Goal: Transaction & Acquisition: Purchase product/service

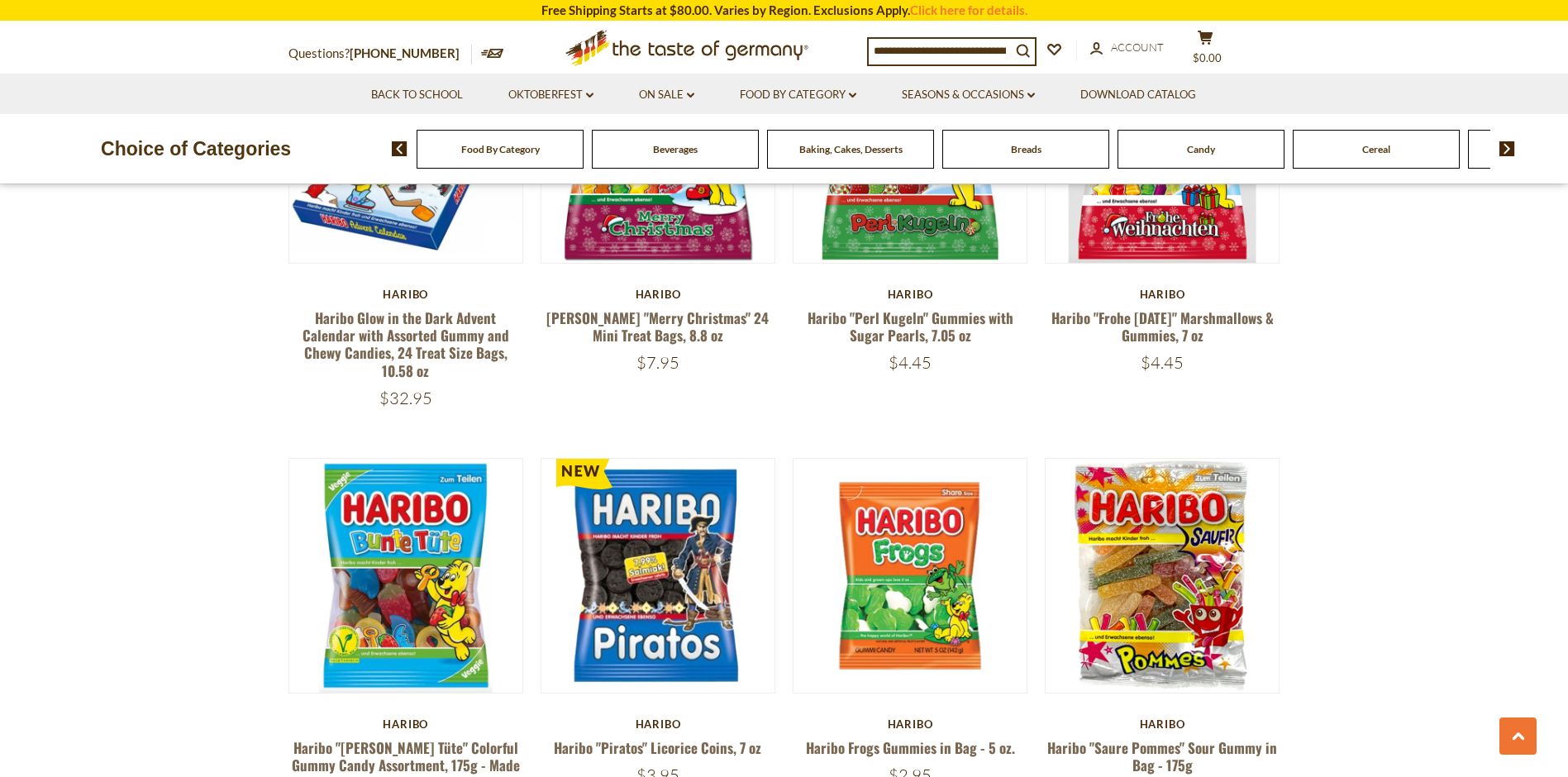
scroll to position [3473, 0]
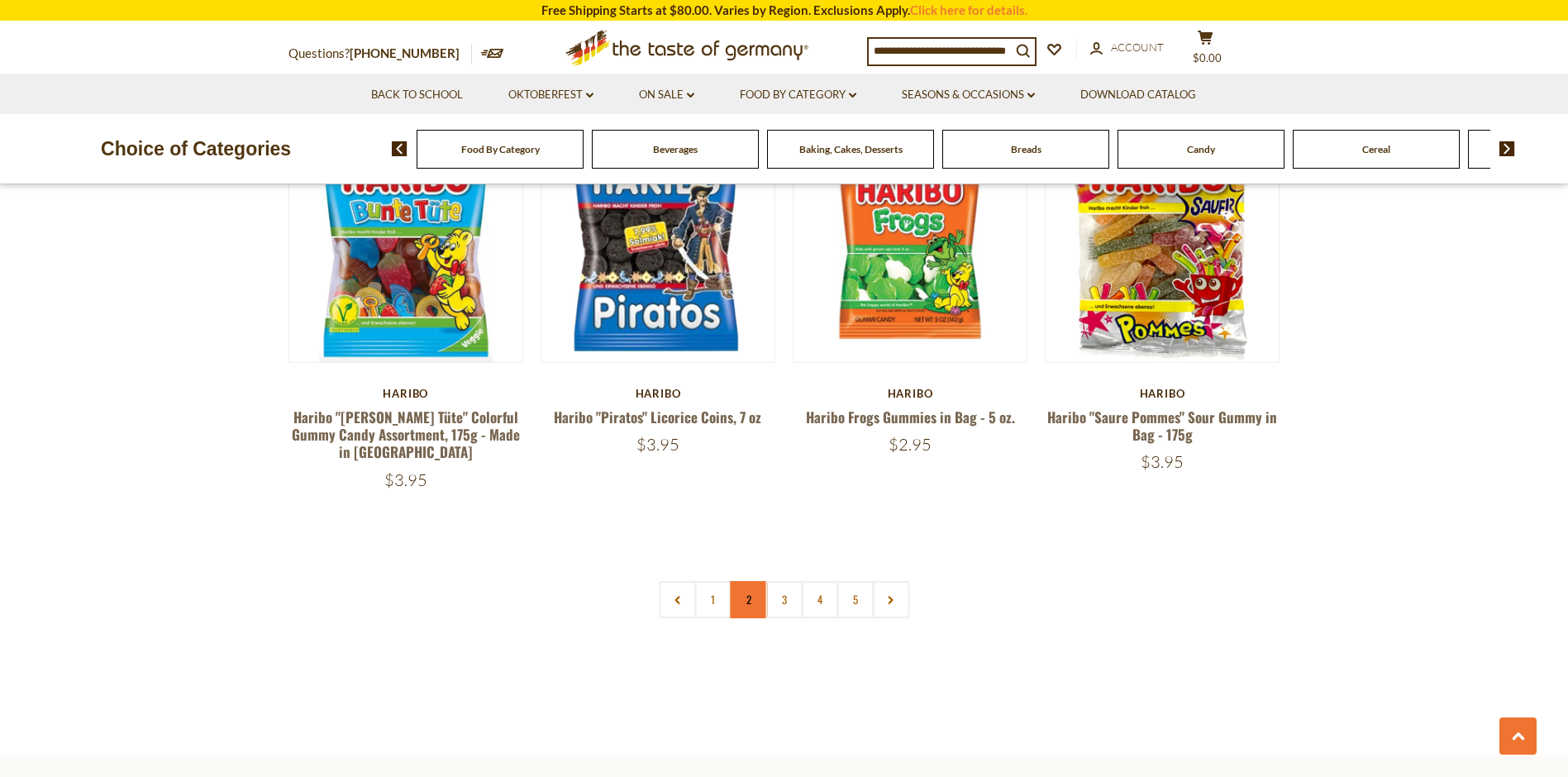
click at [746, 582] on link "2" at bounding box center [748, 600] width 37 height 37
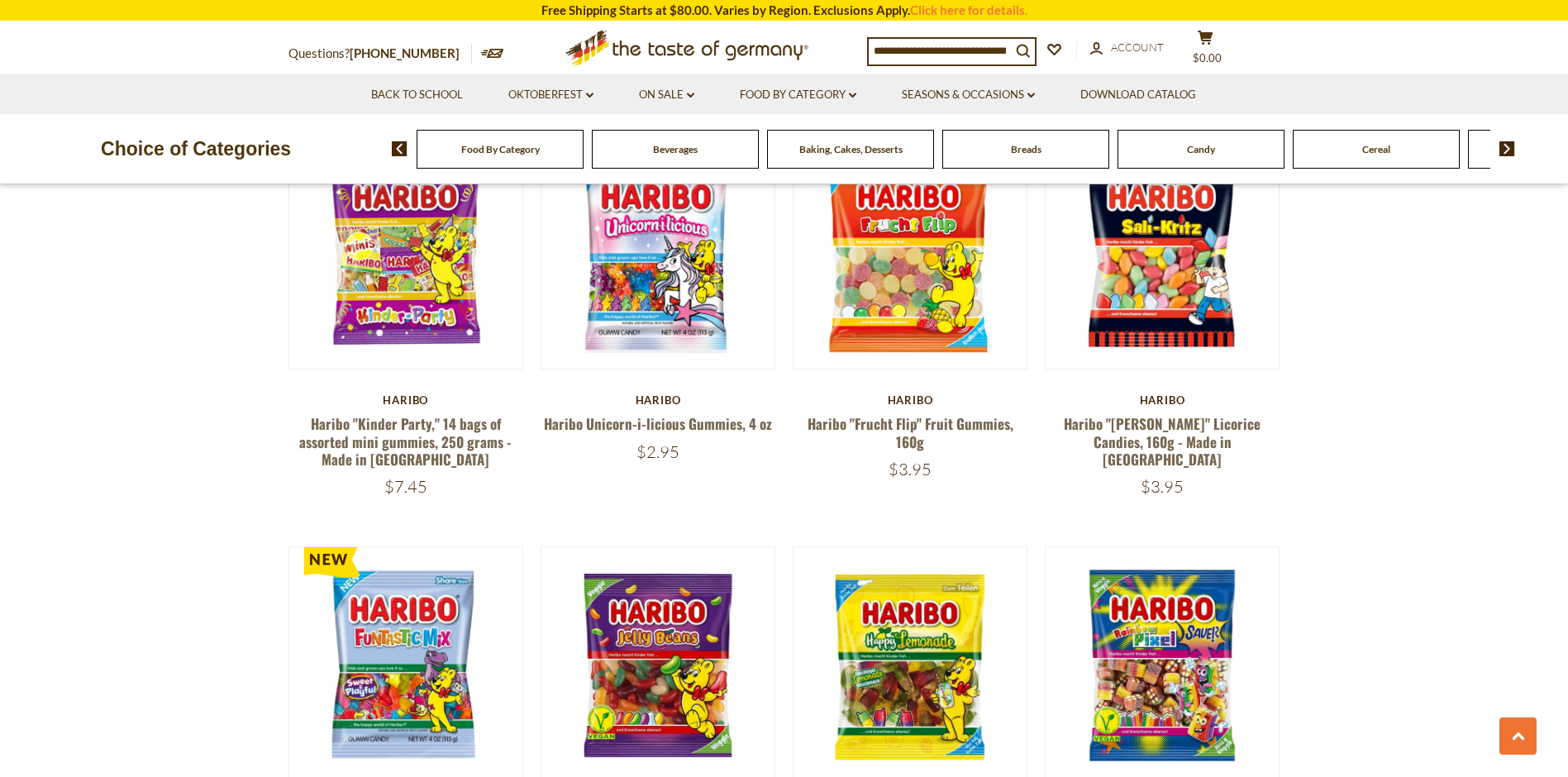
scroll to position [3401, 0]
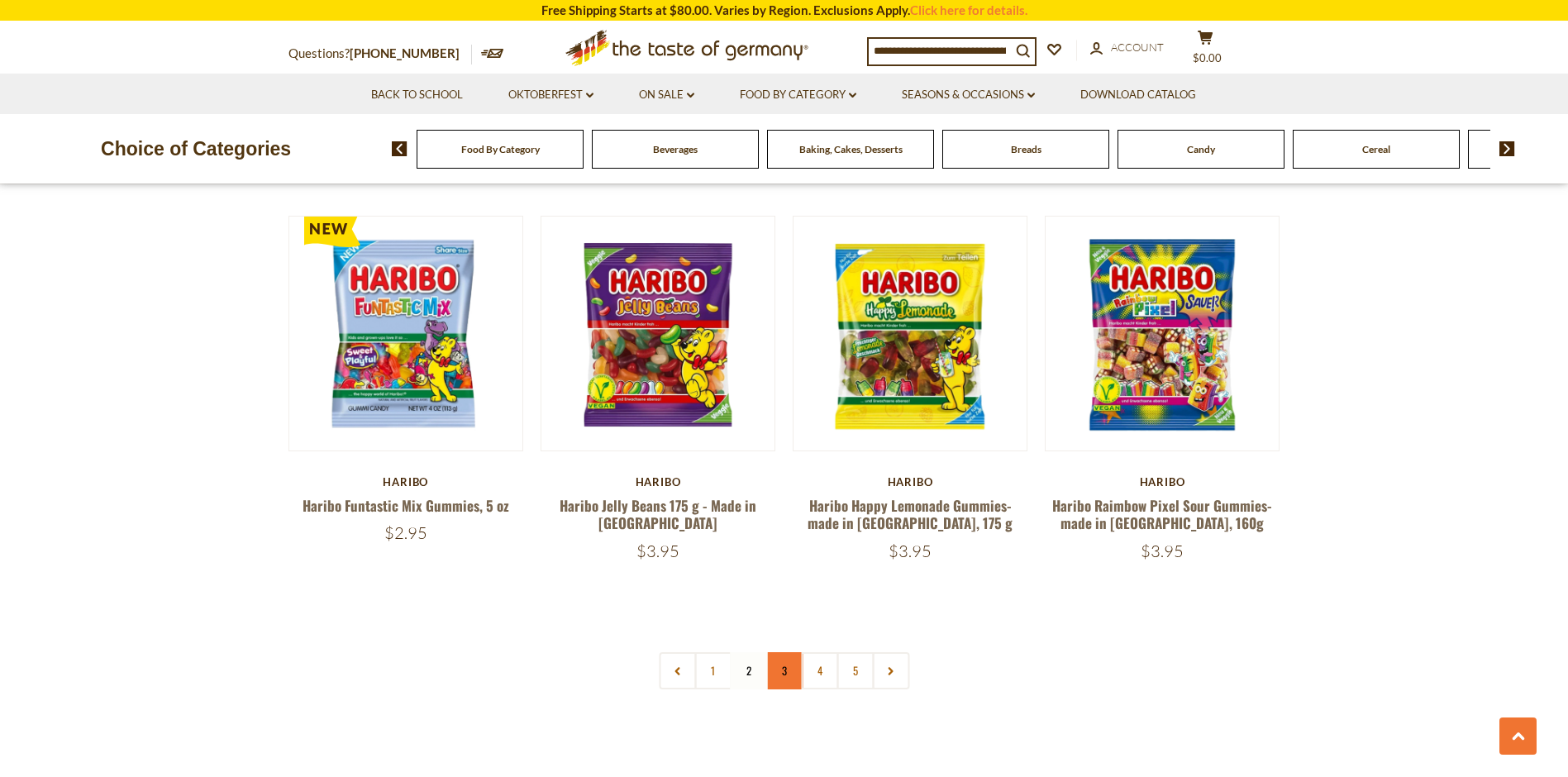
click at [779, 652] on link "3" at bounding box center [784, 670] width 37 height 37
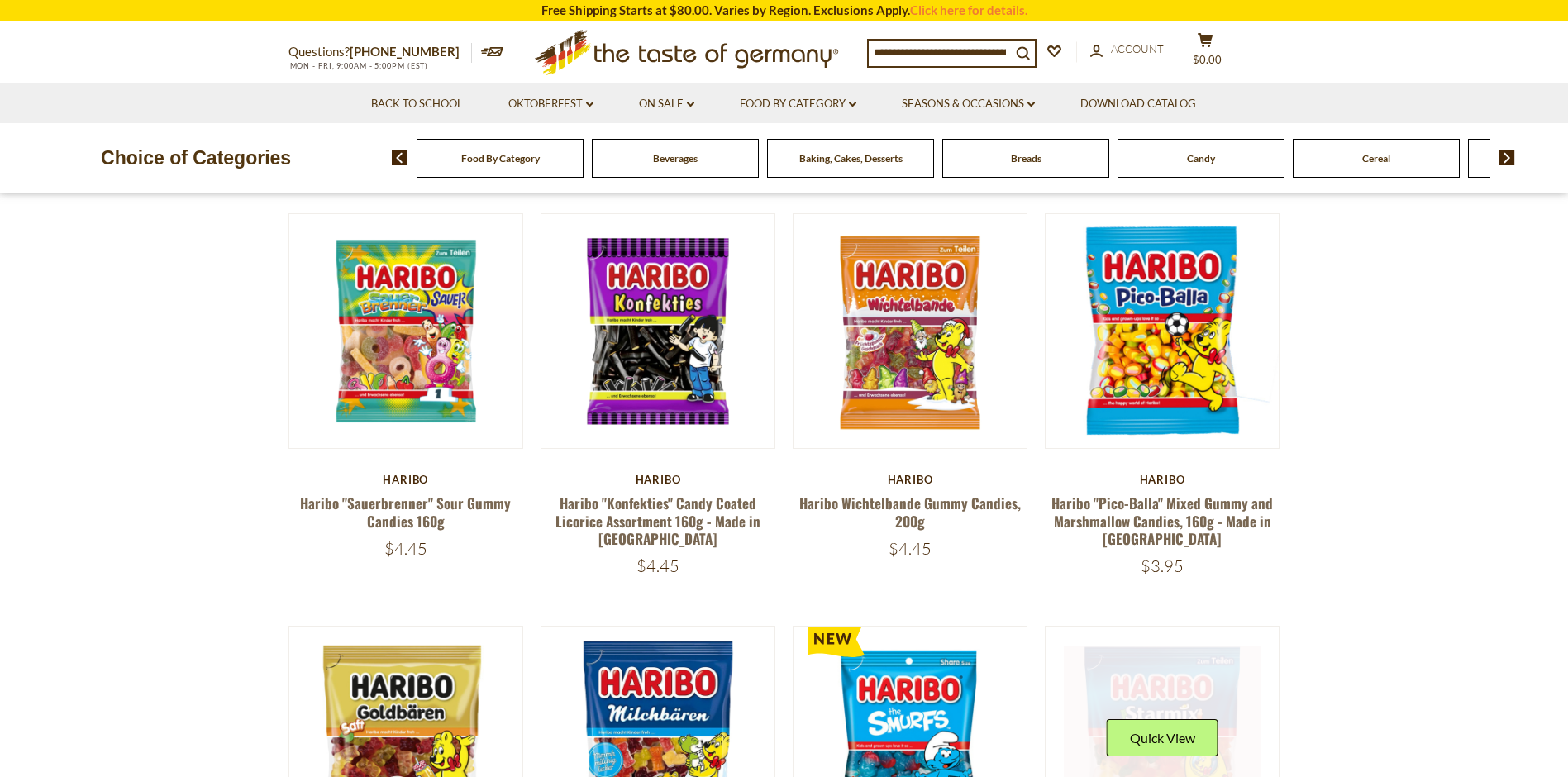
scroll to position [11, 0]
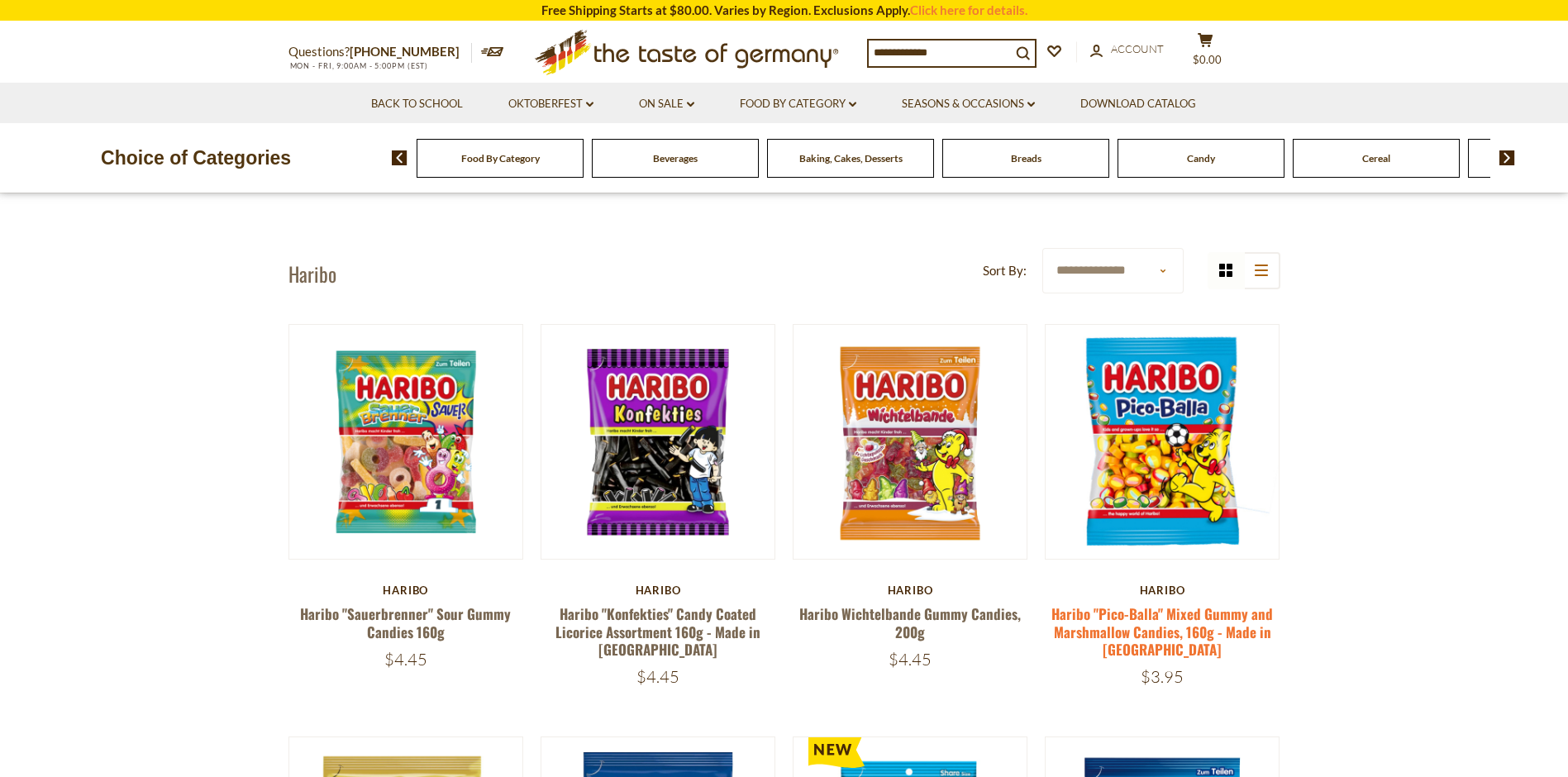
click at [1211, 637] on link "Haribo "Pico-Balla" Mixed Gummy and Marshmallow Candies, 160g - Made in [GEOGRA…" at bounding box center [1162, 632] width 222 height 56
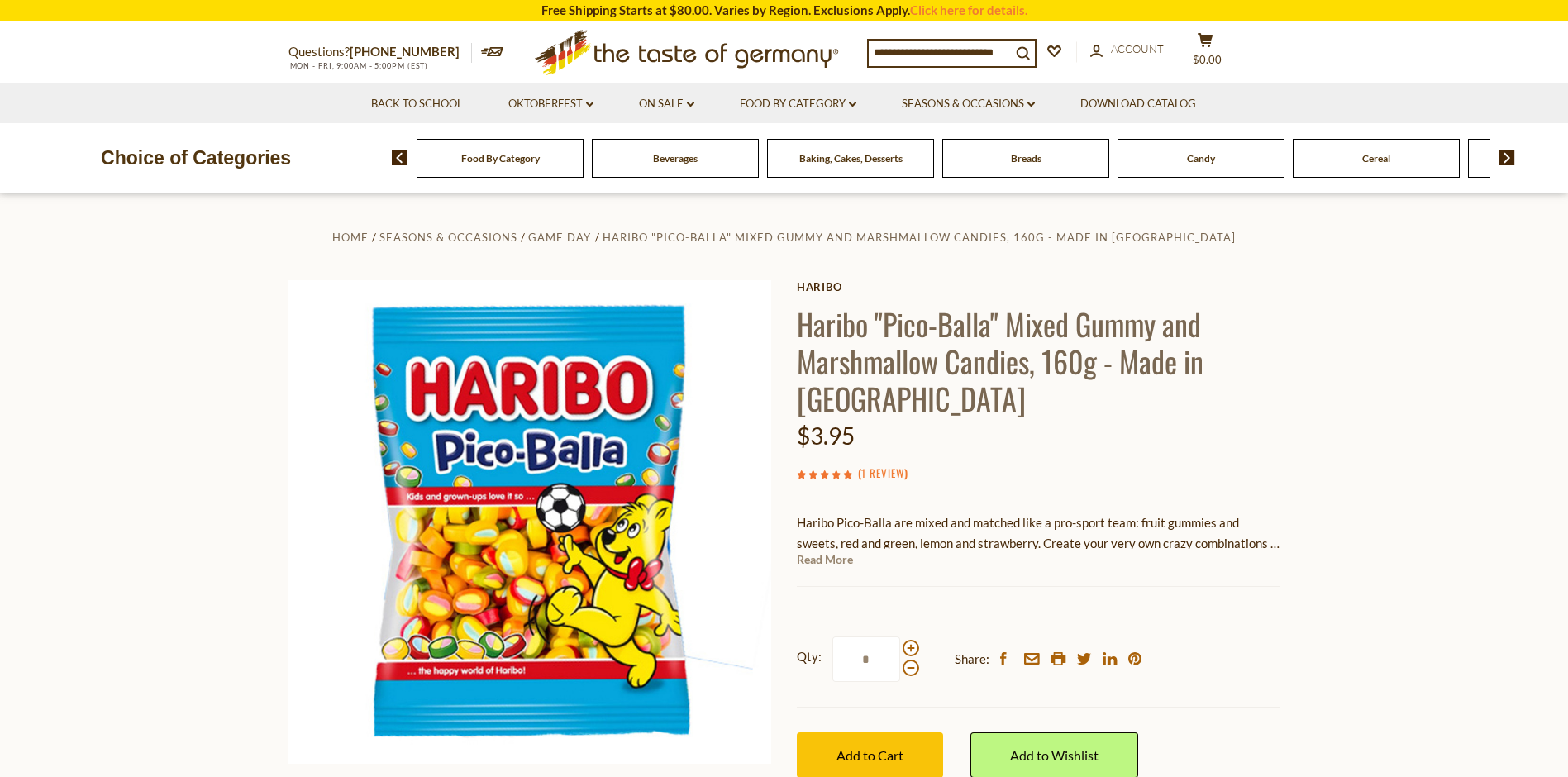
drag, startPoint x: 832, startPoint y: 564, endPoint x: 832, endPoint y: 765, distance: 201.0
click at [832, 565] on link "Read More" at bounding box center [824, 559] width 56 height 16
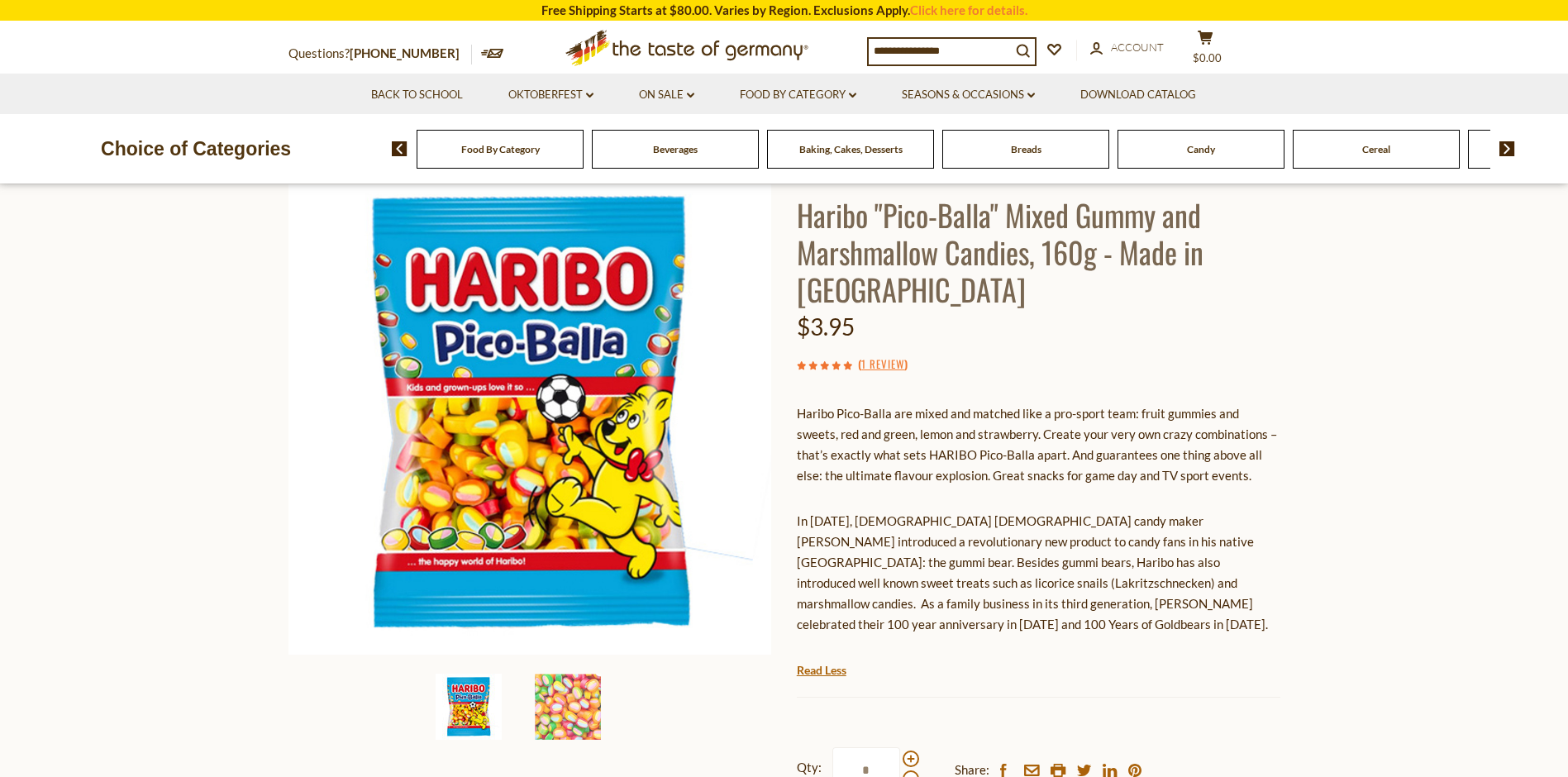
scroll to position [413, 0]
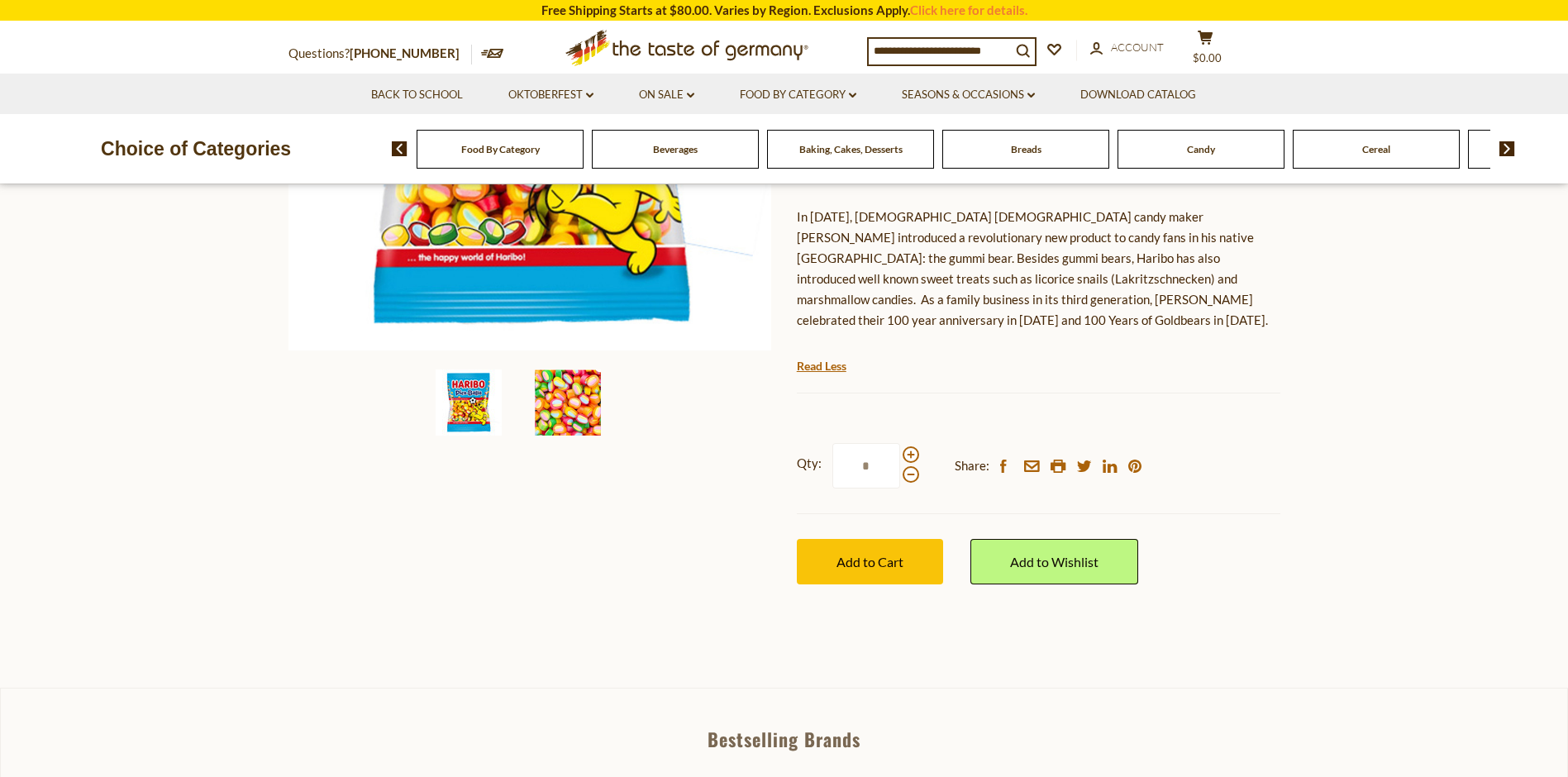
click at [567, 400] on img at bounding box center [568, 403] width 66 height 66
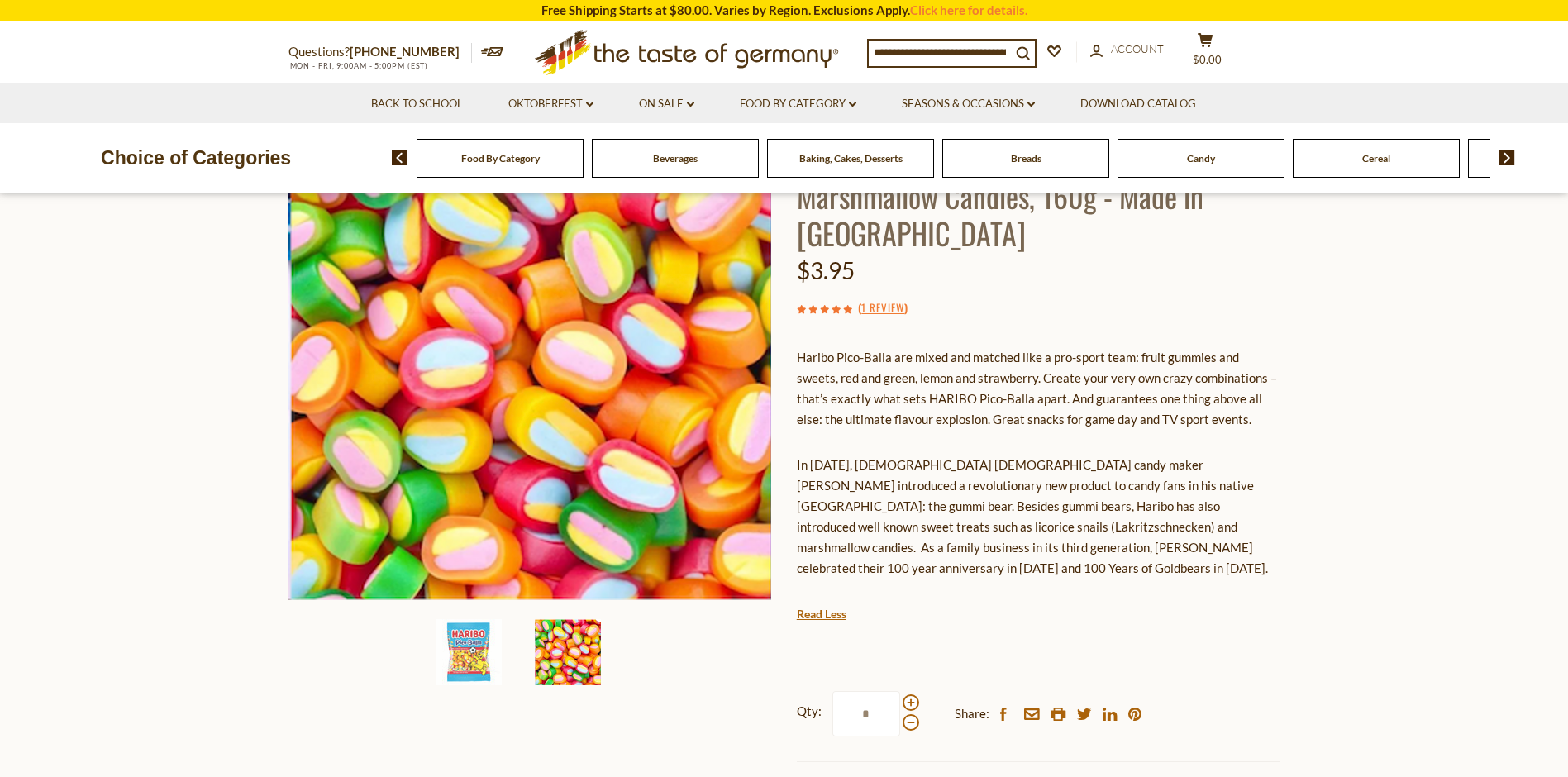
scroll to position [0, 0]
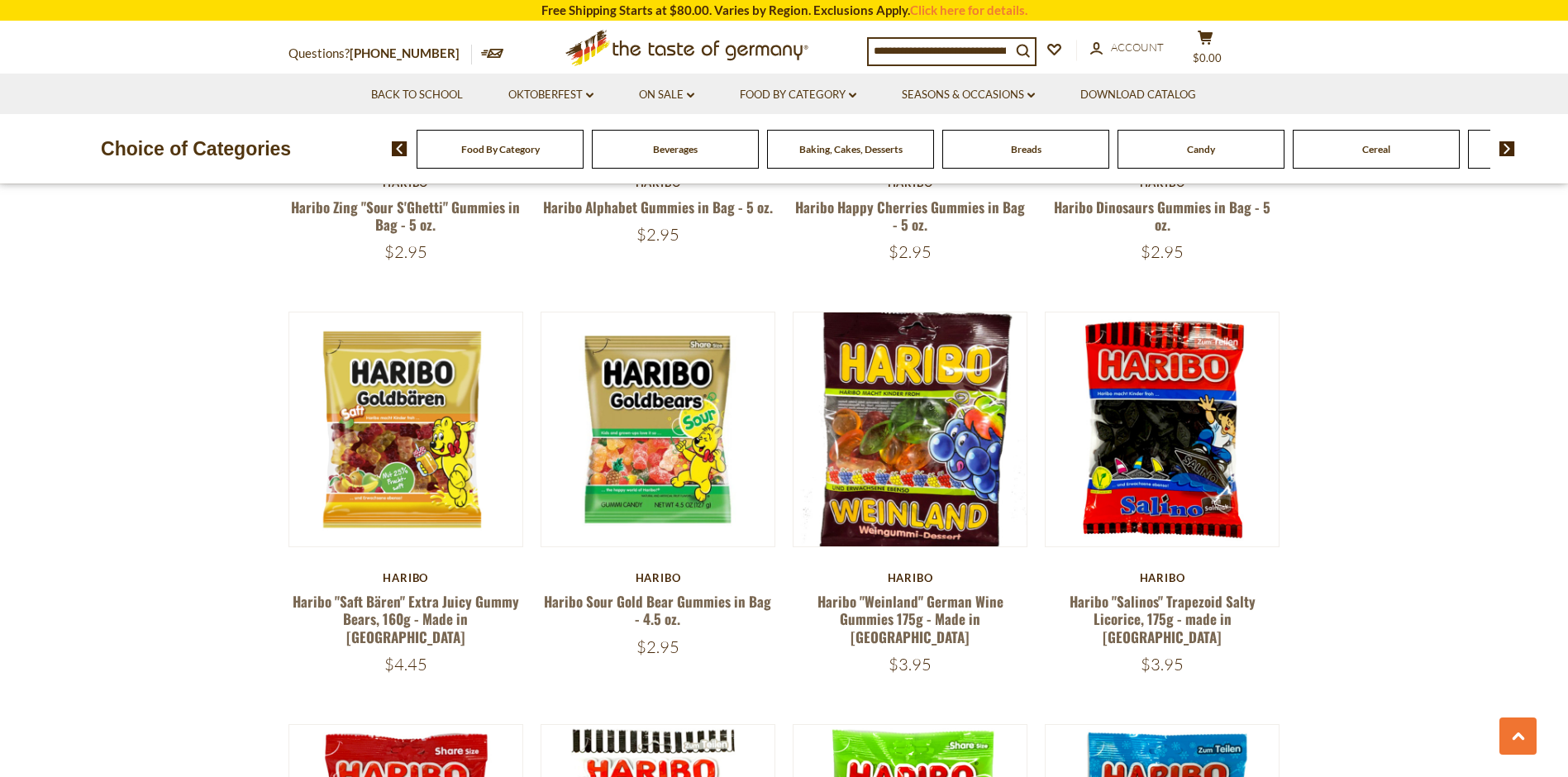
scroll to position [1169, 0]
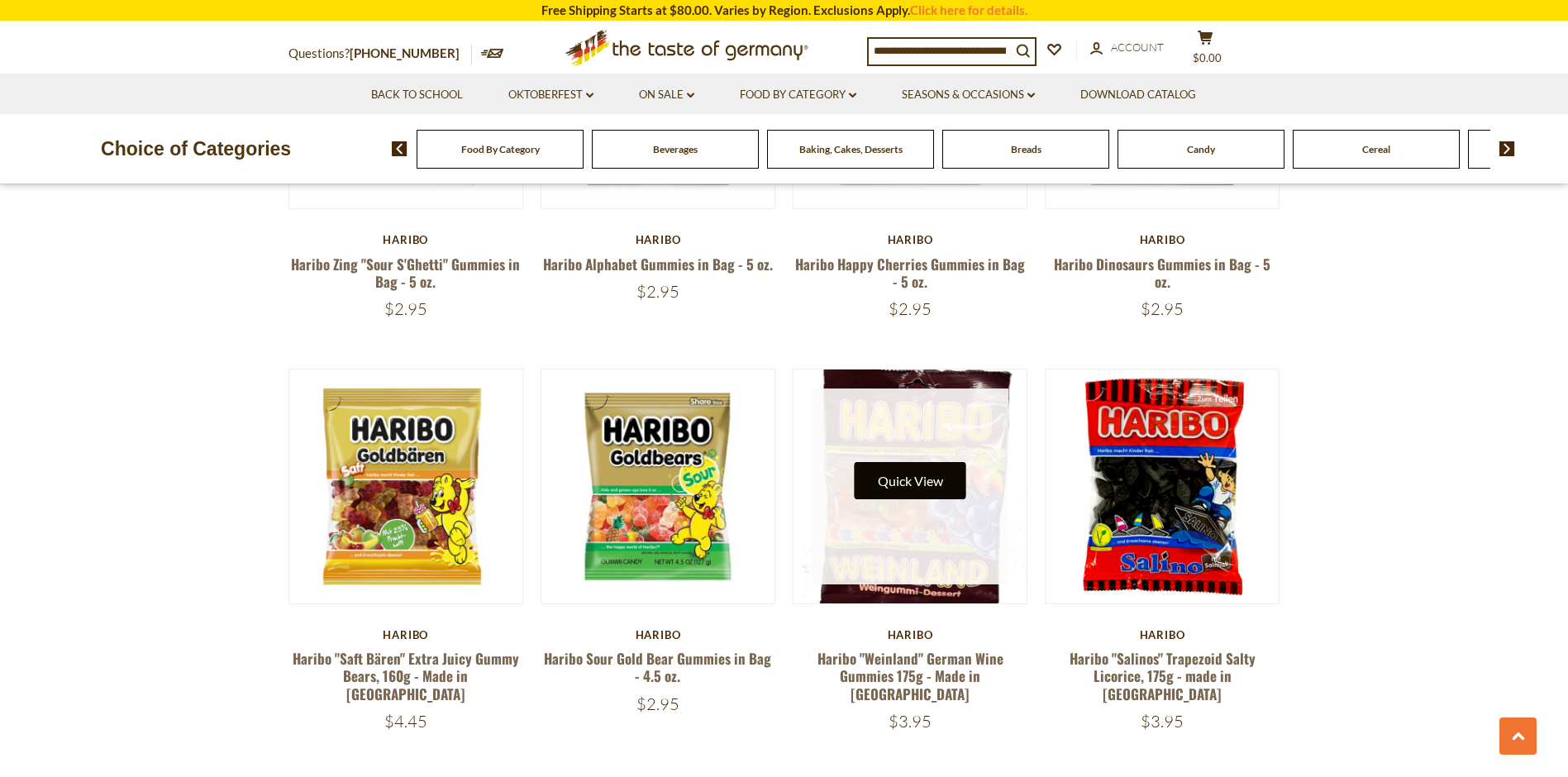
click at [925, 462] on button "Quick View" at bounding box center [911, 480] width 112 height 37
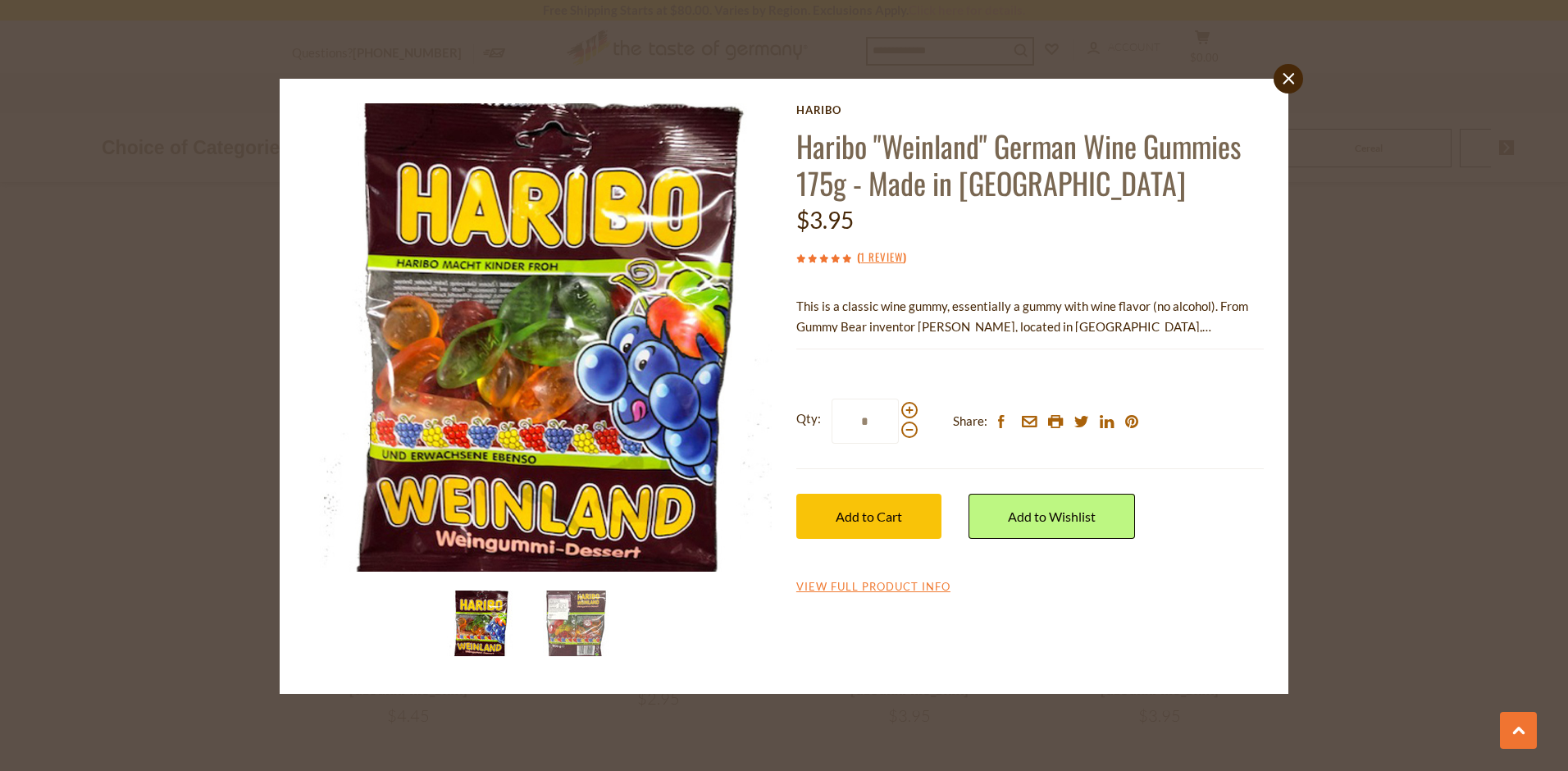
drag, startPoint x: 1011, startPoint y: 328, endPoint x: 1124, endPoint y: 324, distance: 113.1
click at [1124, 324] on p "This is a classic wine gummy, essentially a gummy with wine flavor (no alcohol)…" at bounding box center [1030, 317] width 468 height 41
click at [1288, 87] on link "close" at bounding box center [1288, 79] width 30 height 30
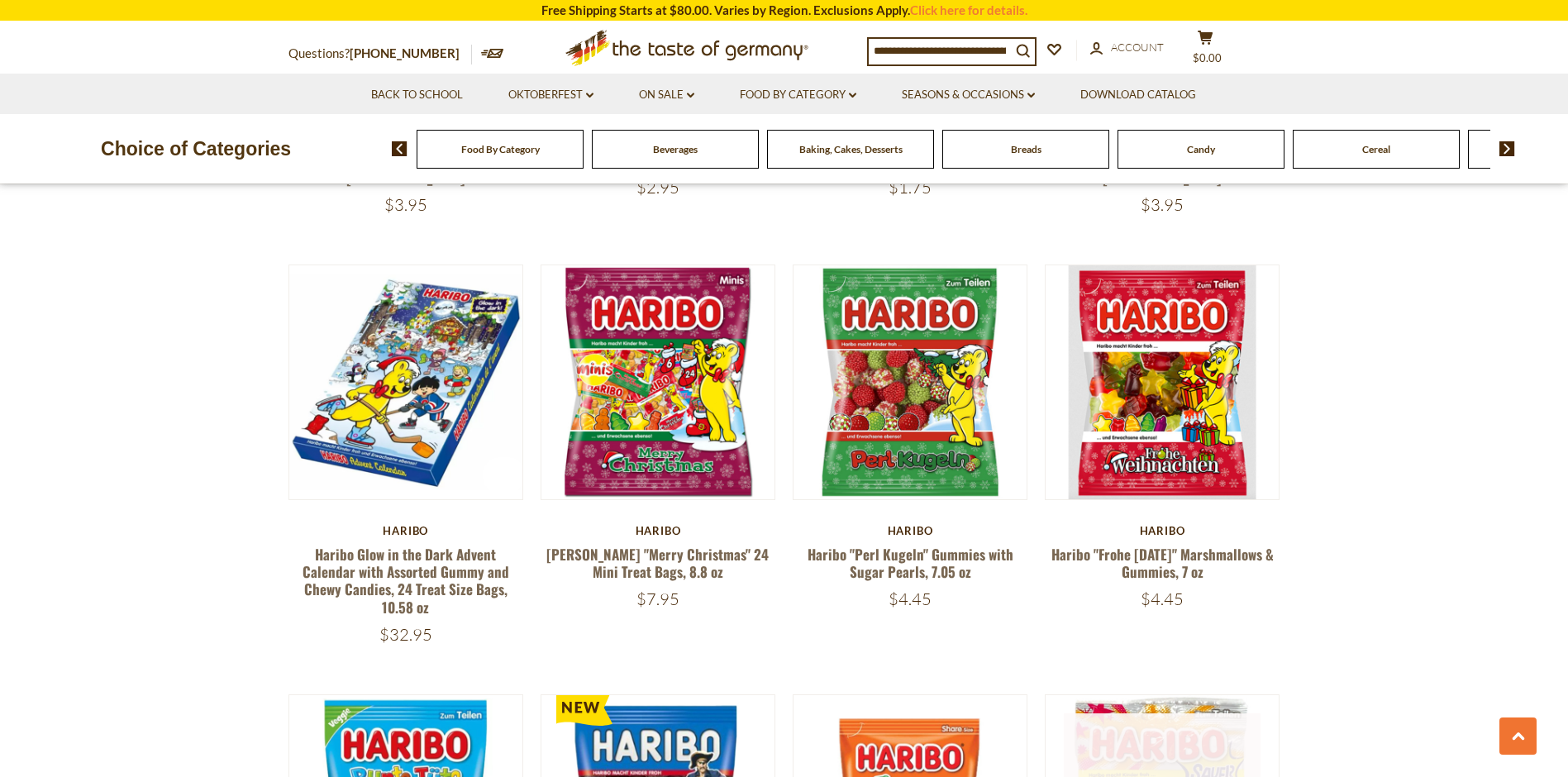
scroll to position [3319, 0]
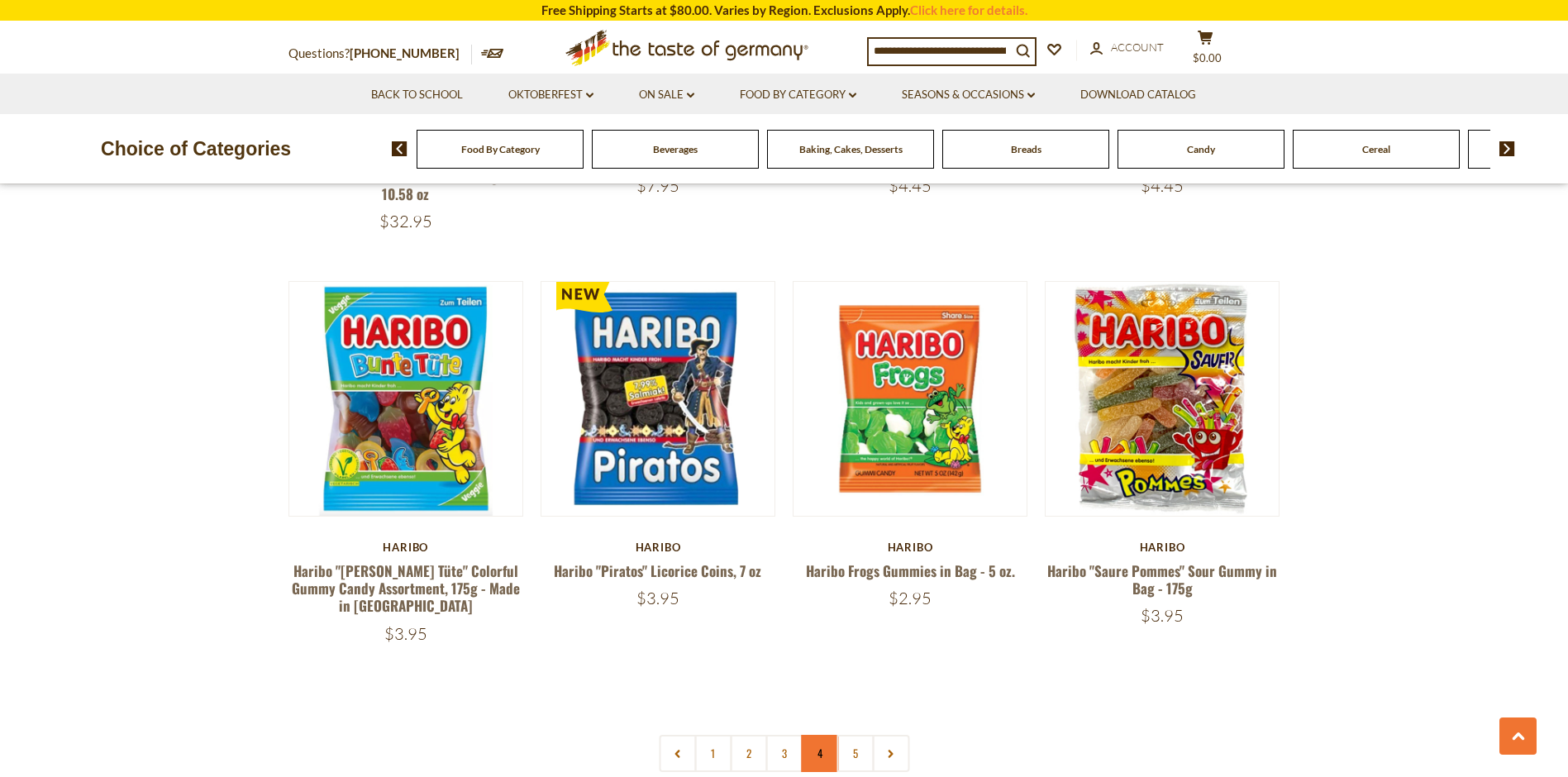
click at [835, 735] on link "4" at bounding box center [819, 753] width 37 height 37
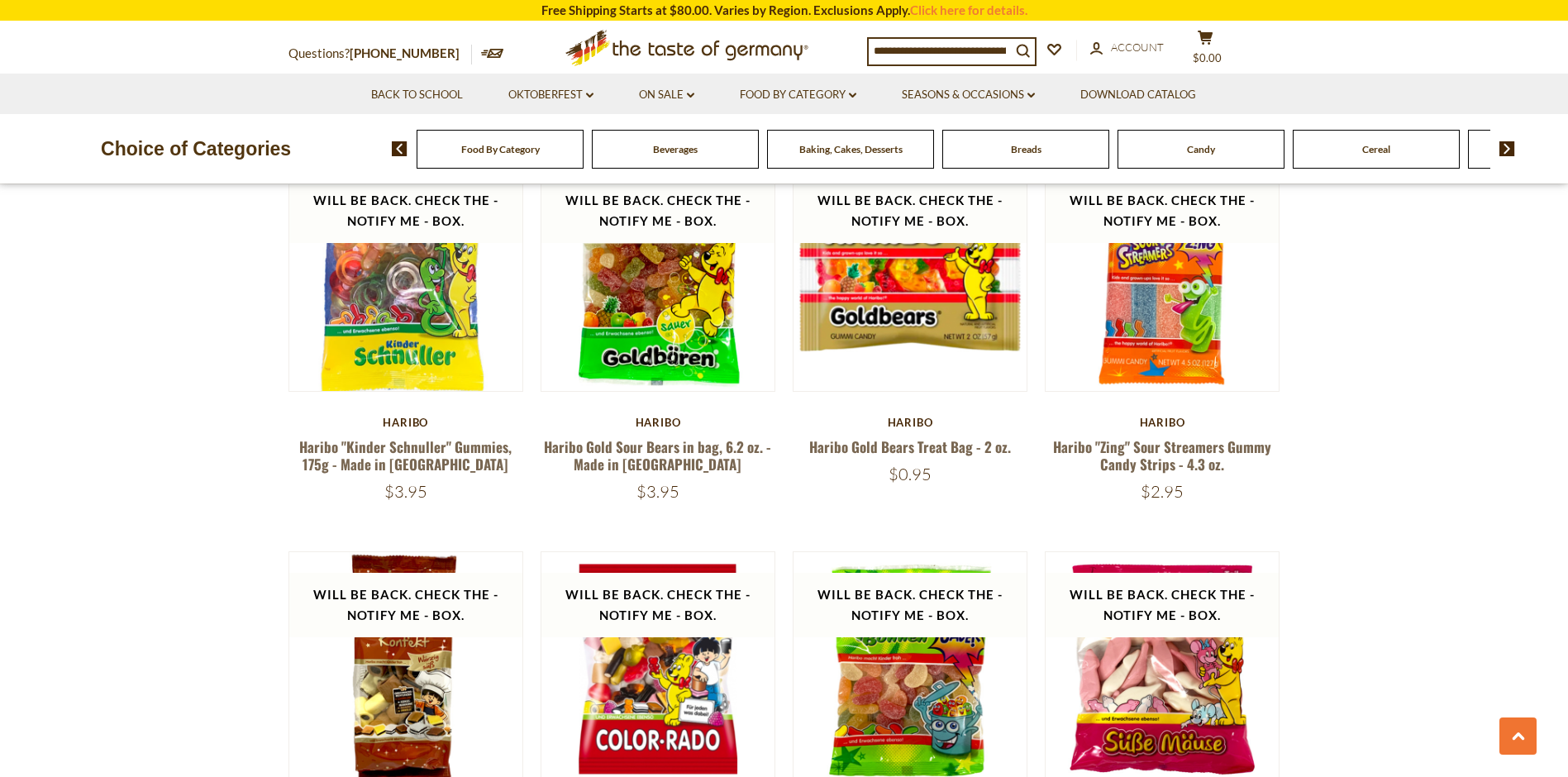
scroll to position [1748, 0]
